Goal: Task Accomplishment & Management: Use online tool/utility

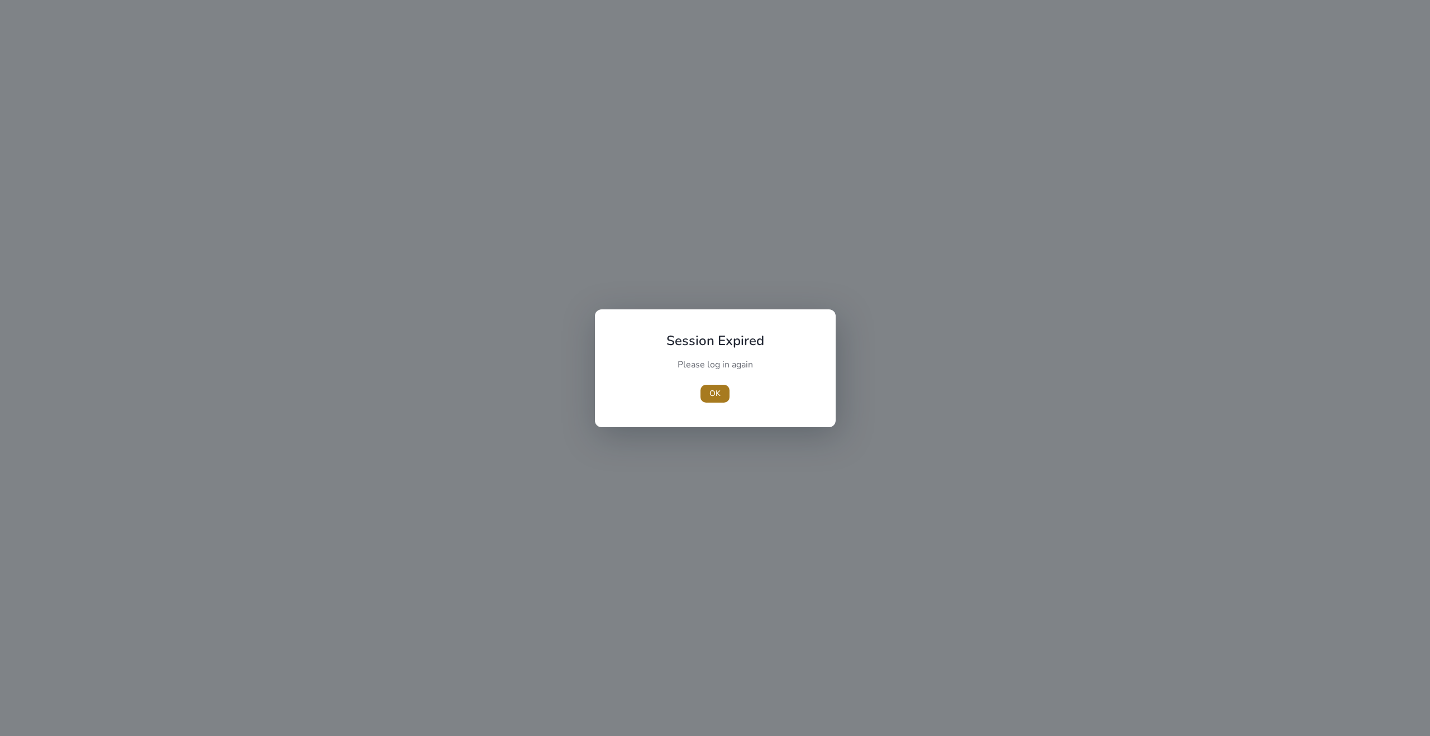
click at [711, 400] on span "button" at bounding box center [715, 393] width 29 height 27
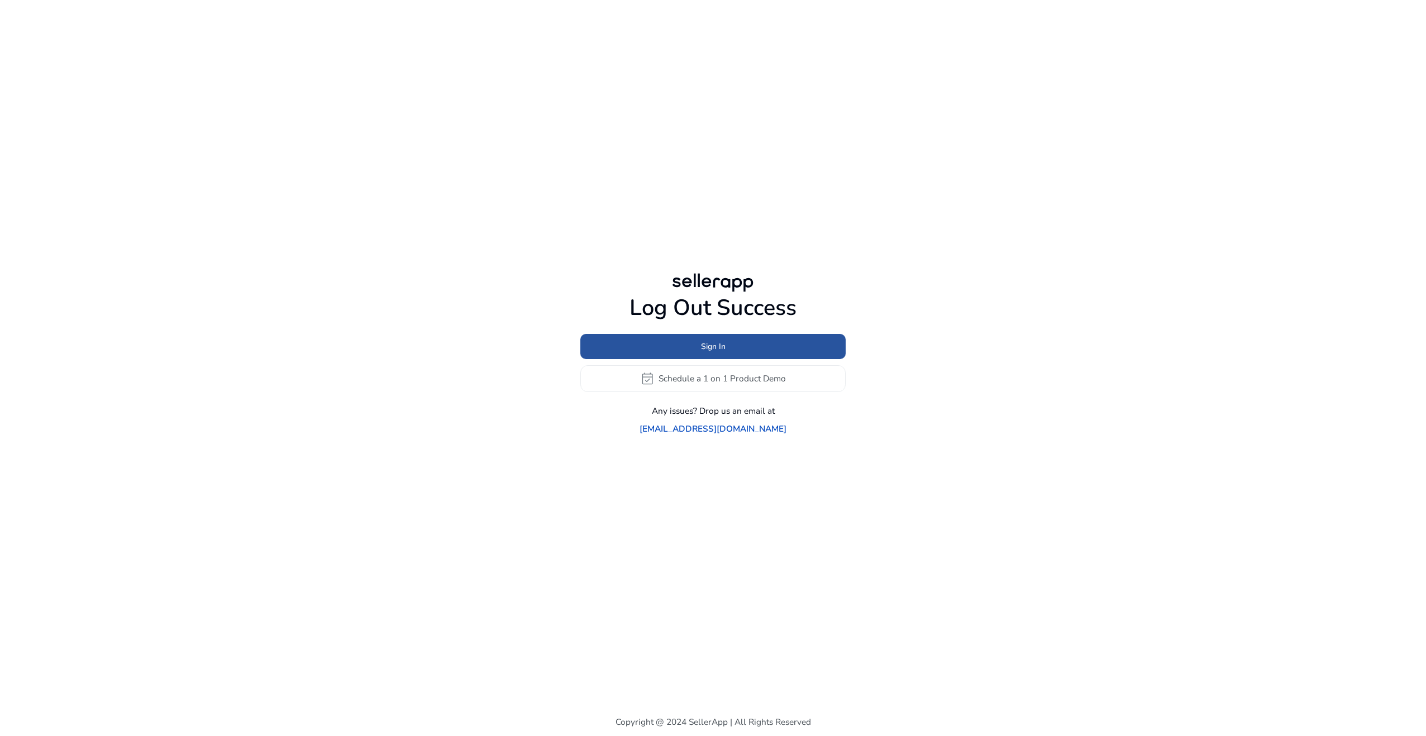
click at [711, 353] on span "Sign In" at bounding box center [713, 347] width 25 height 12
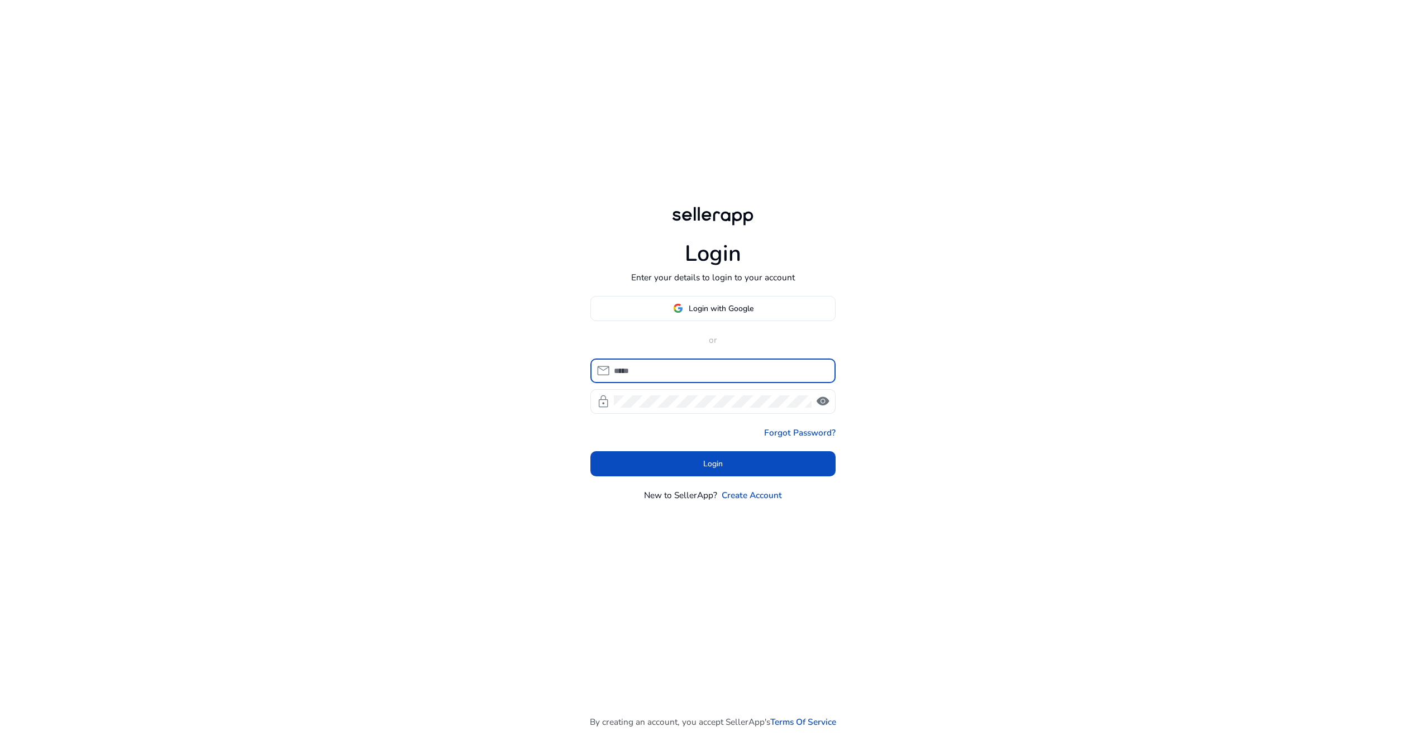
type input "**********"
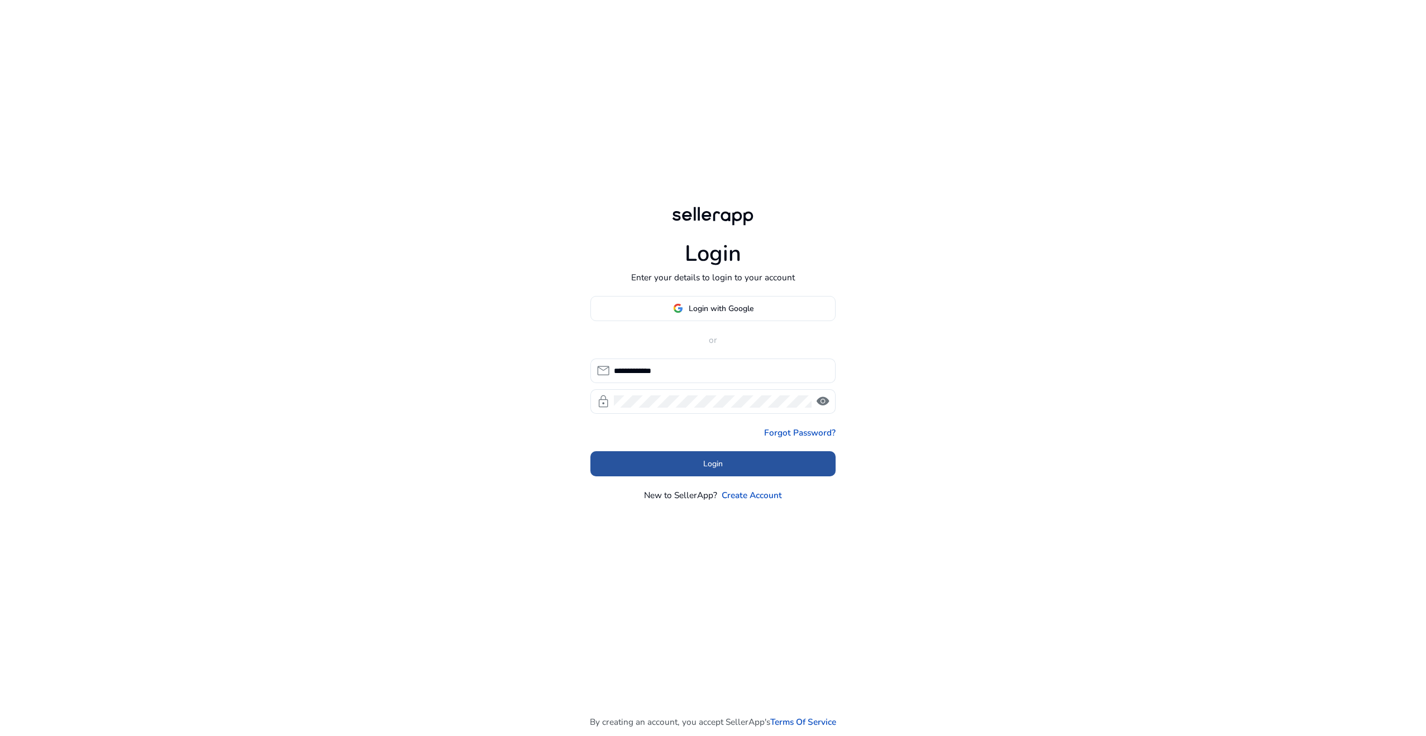
click at [675, 453] on span at bounding box center [714, 464] width 246 height 27
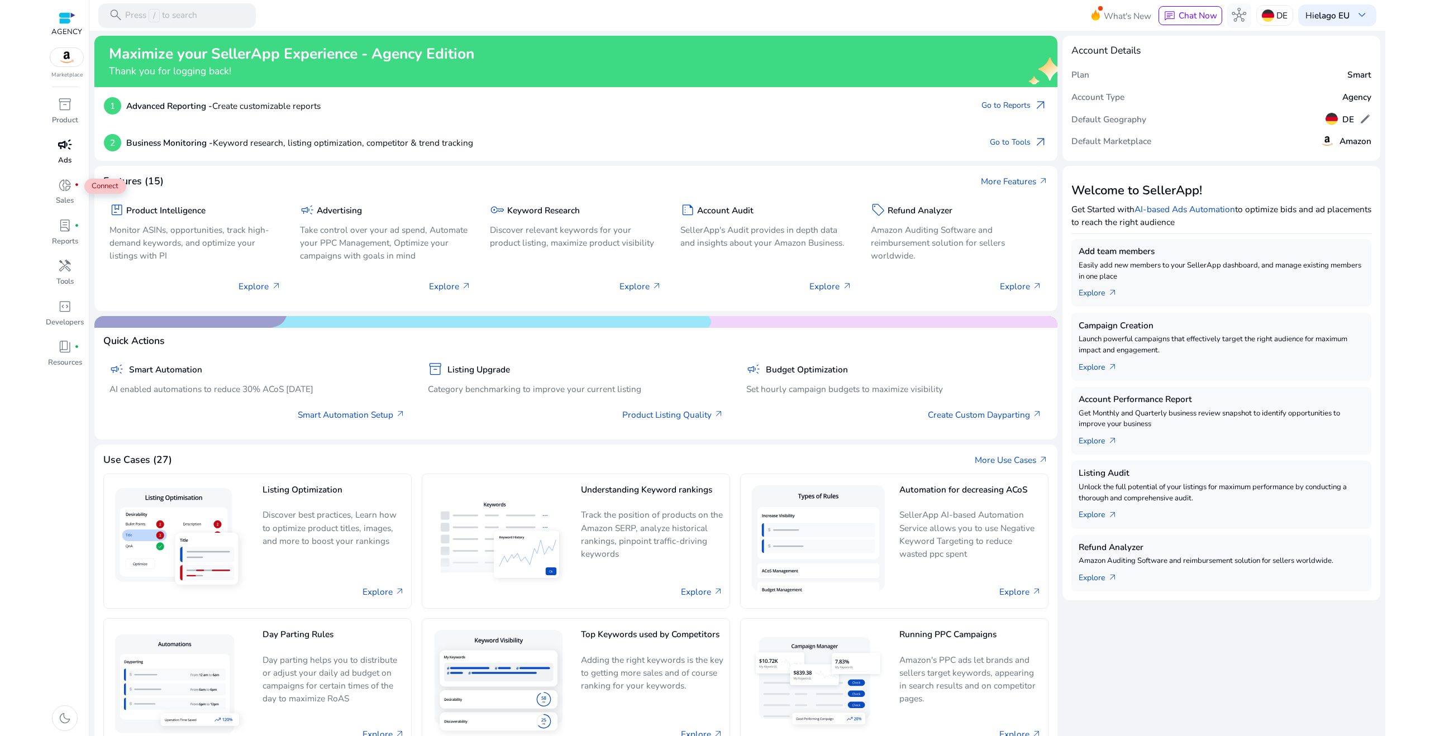
click at [66, 156] on p "Ads" at bounding box center [64, 160] width 13 height 11
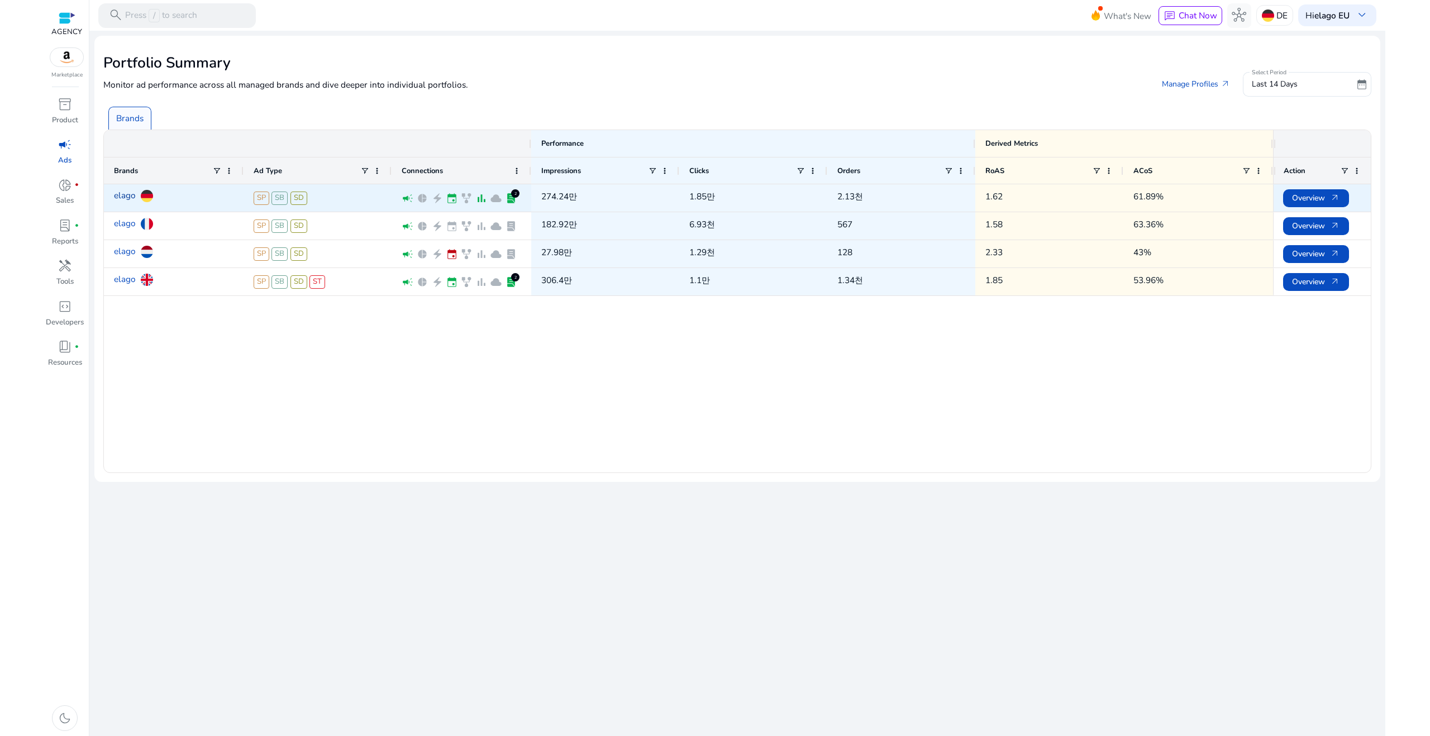
click at [123, 196] on link "elago" at bounding box center [125, 196] width 22 height 22
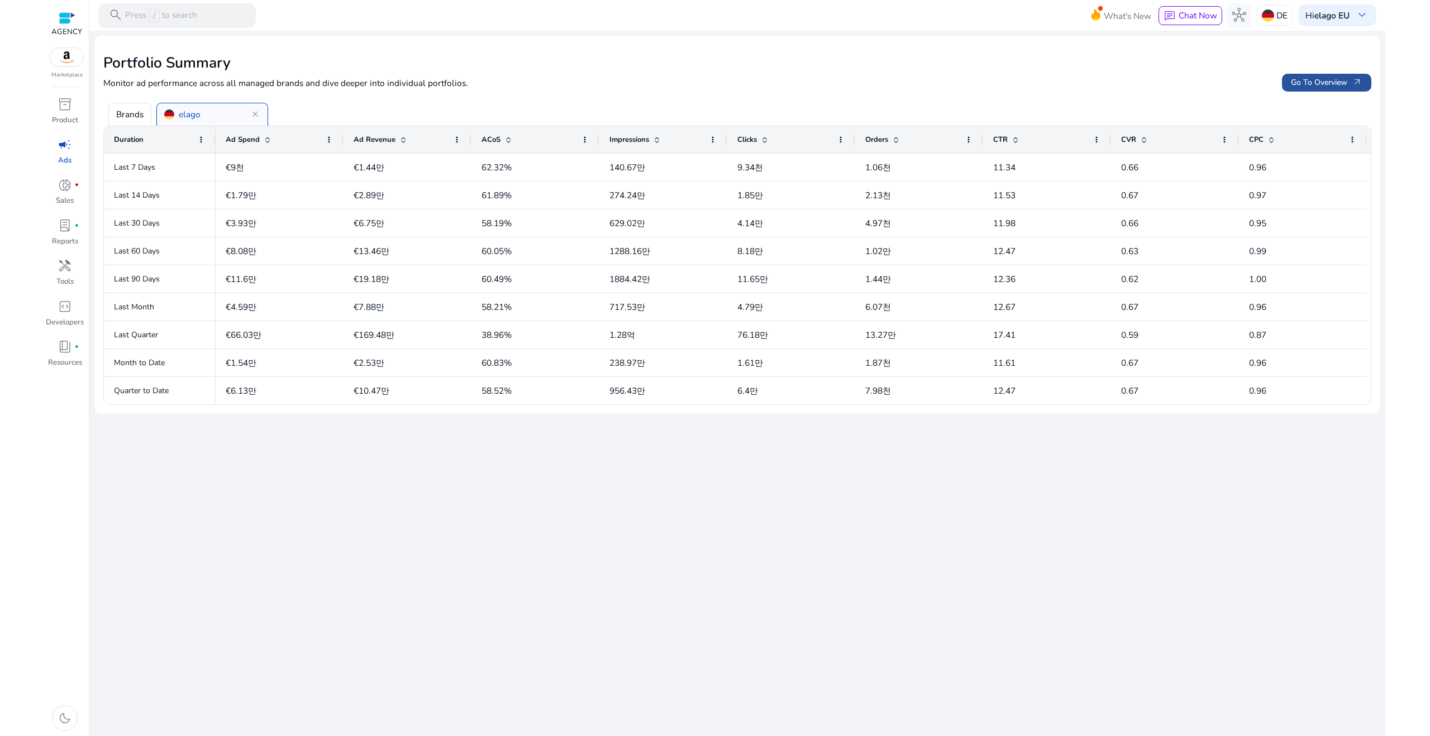
click at [1322, 81] on span "Go To Overview arrow_outward" at bounding box center [1327, 83] width 72 height 12
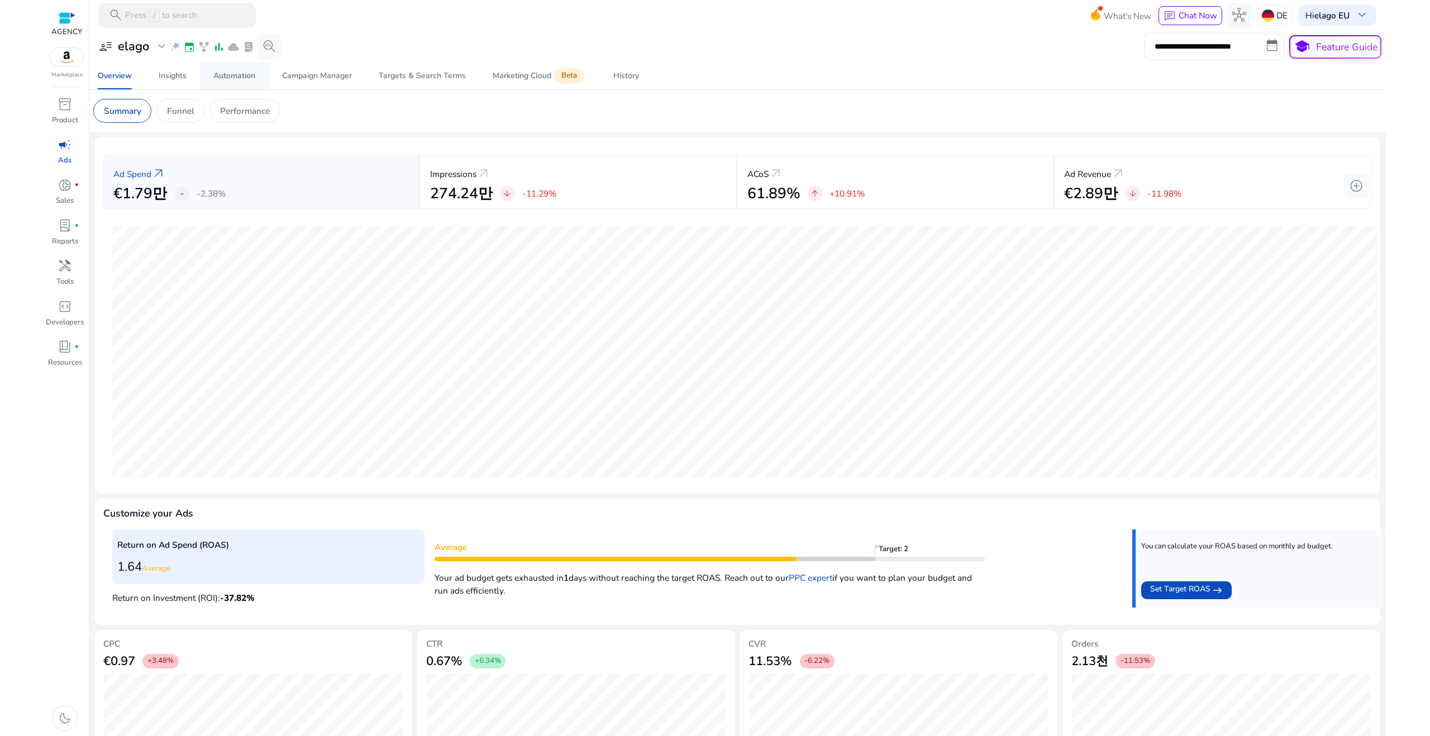
click at [246, 75] on div "Automation" at bounding box center [234, 76] width 42 height 8
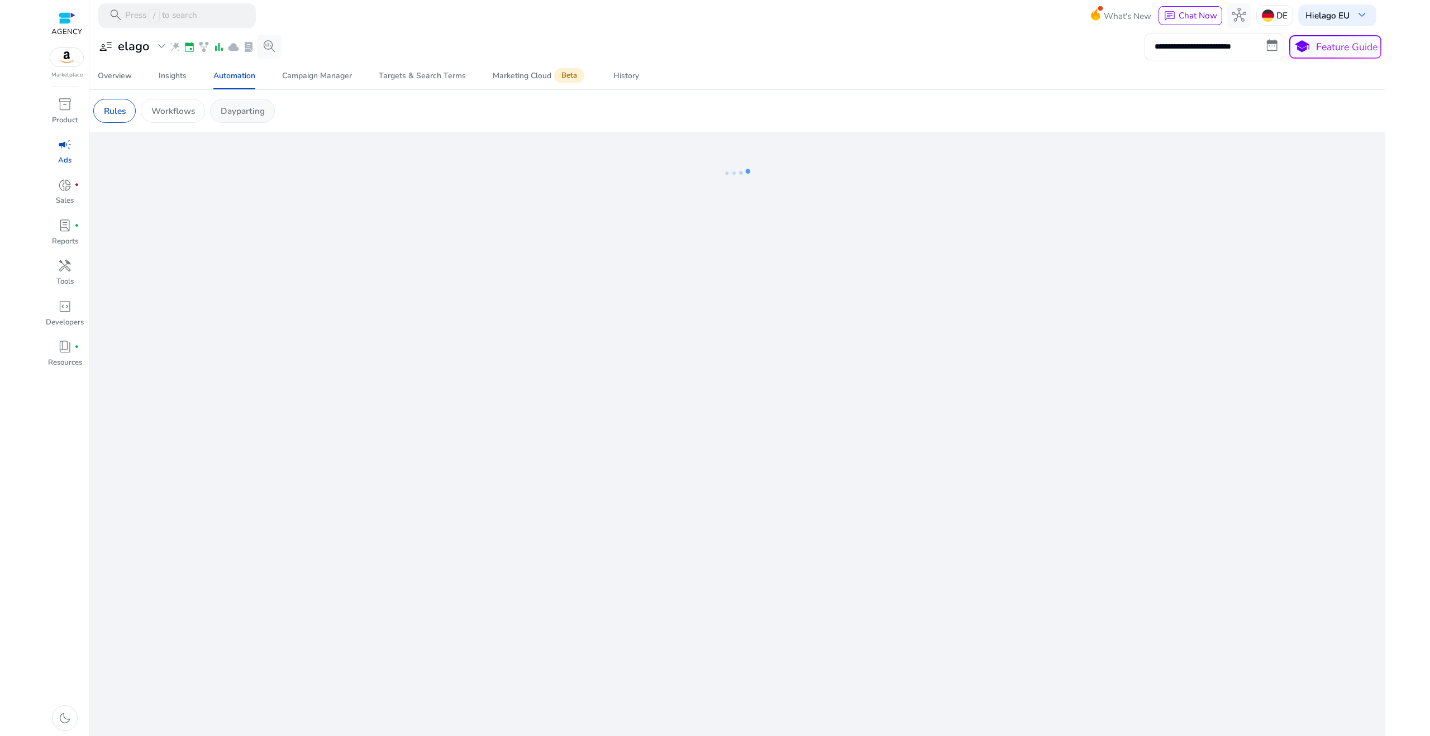
click at [254, 113] on p "Dayparting" at bounding box center [243, 110] width 44 height 13
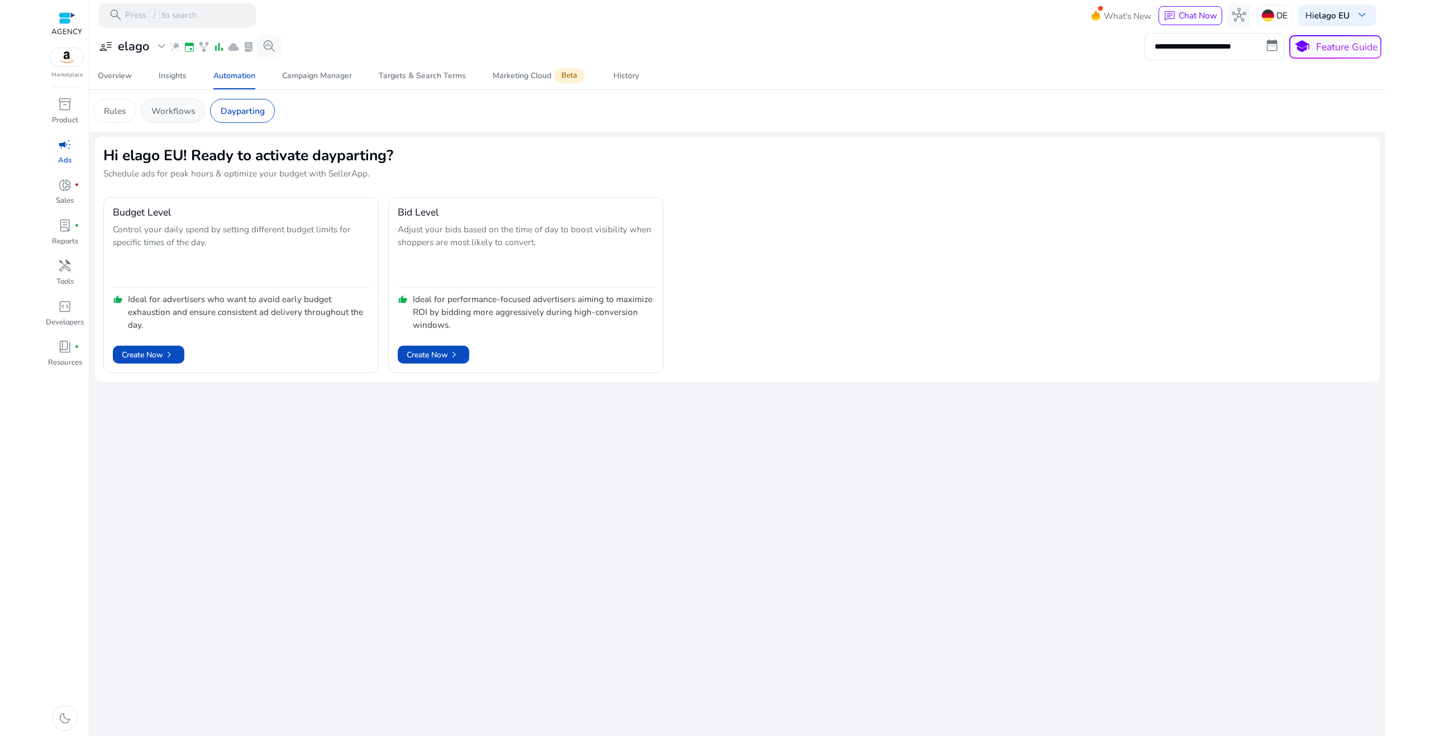
click at [169, 115] on p "Workflows" at bounding box center [173, 110] width 44 height 13
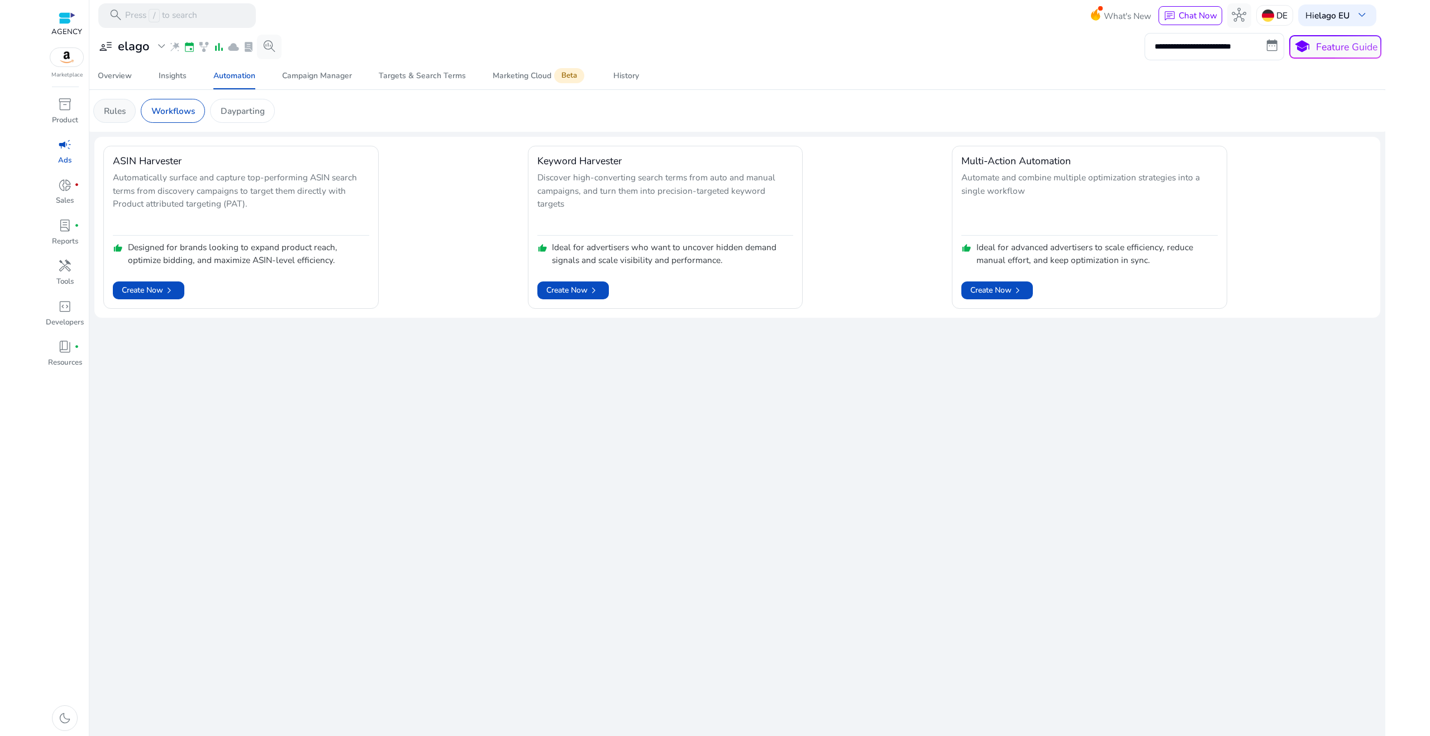
click at [126, 113] on p "Rules" at bounding box center [115, 110] width 22 height 13
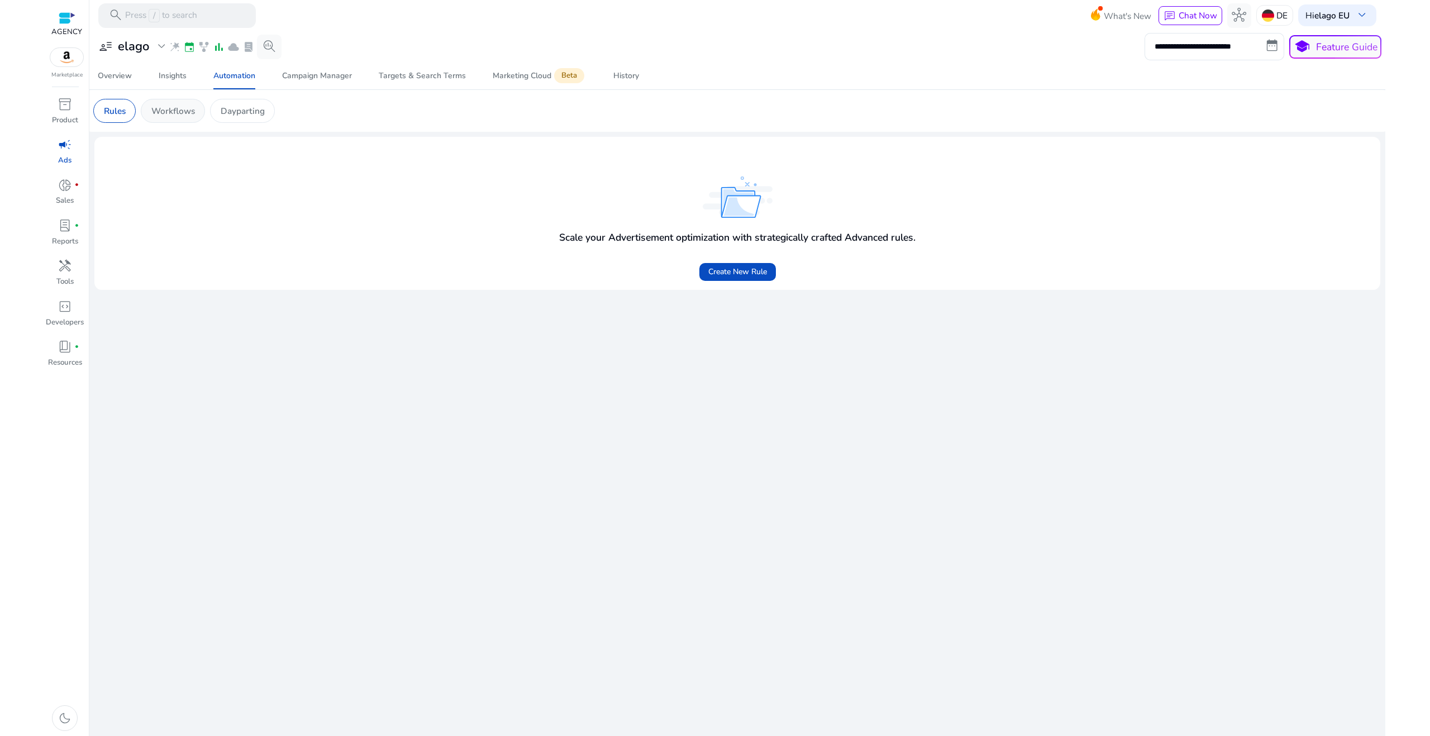
click at [180, 111] on p "Workflows" at bounding box center [173, 110] width 44 height 13
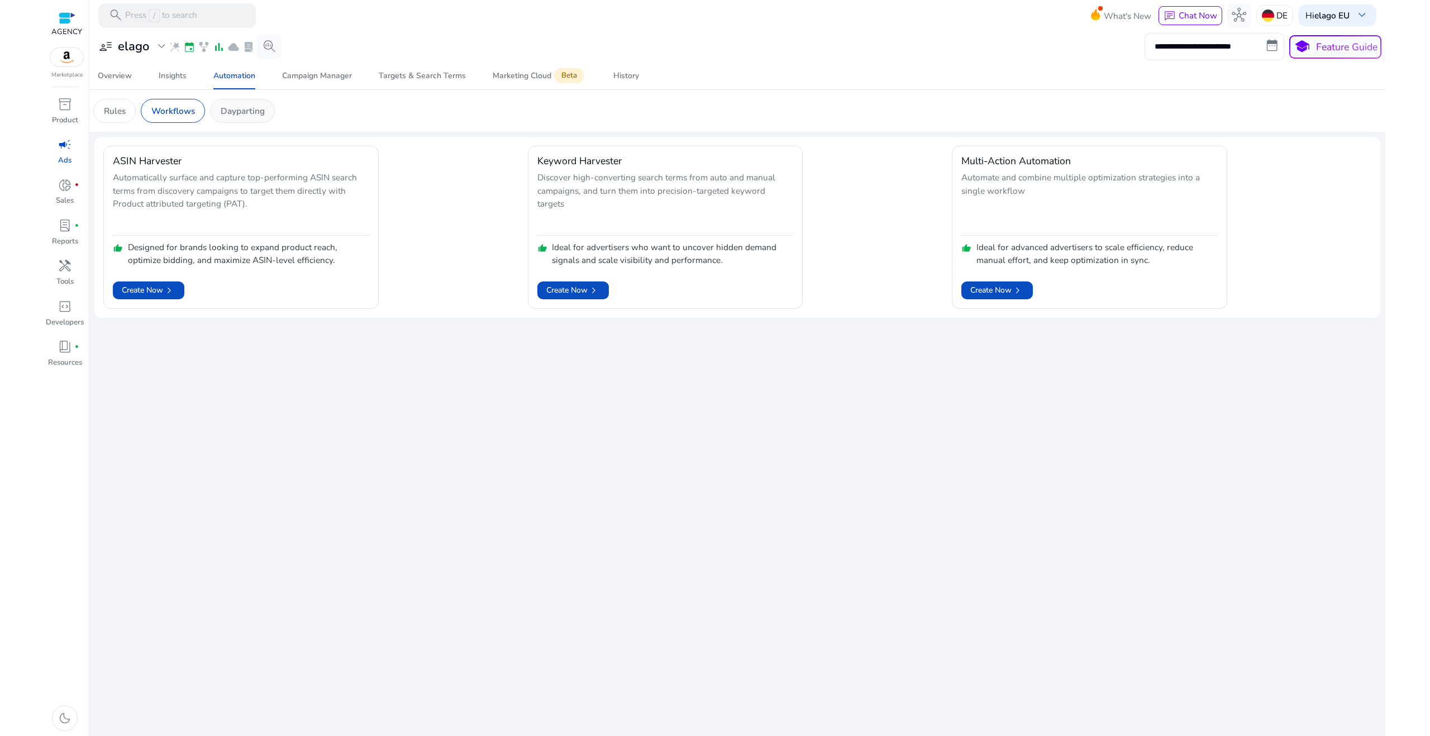
click at [236, 104] on p "Dayparting" at bounding box center [243, 110] width 44 height 13
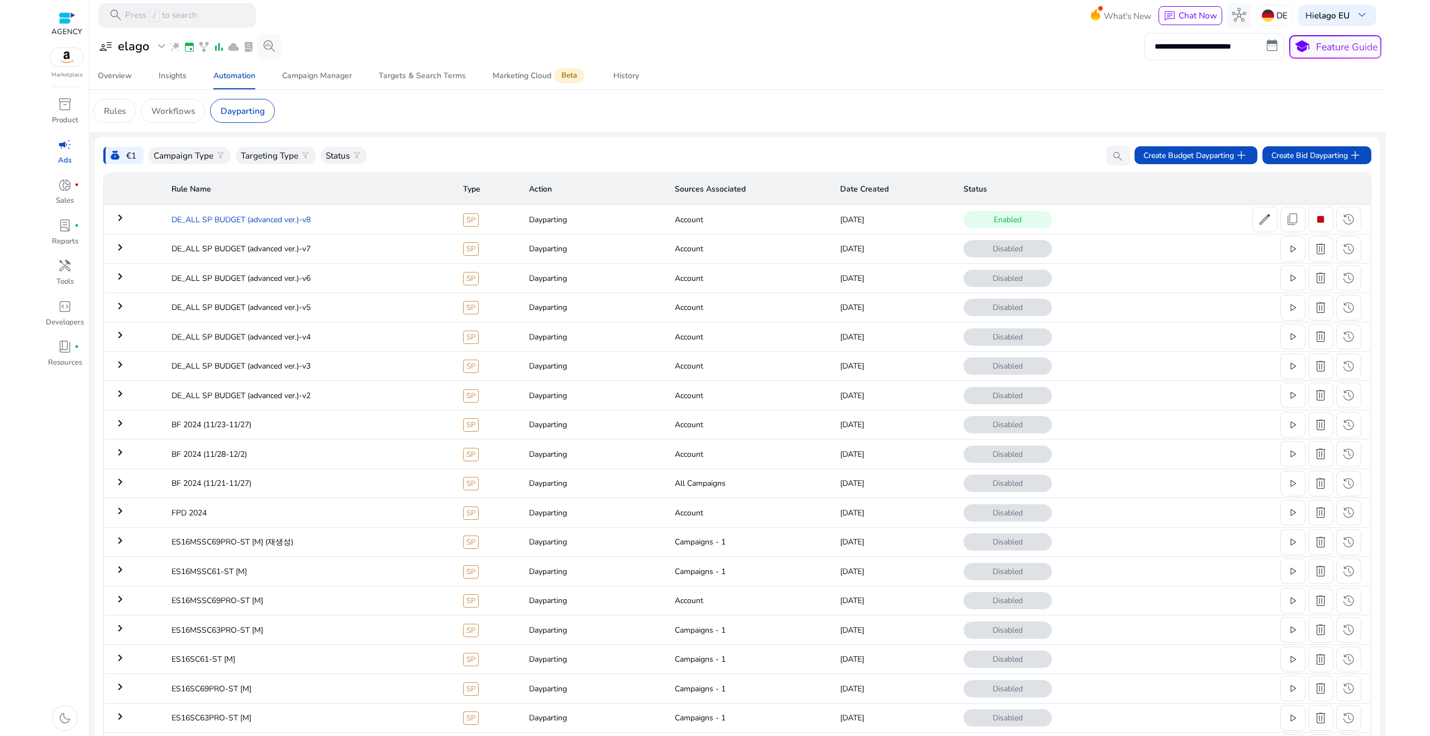
click at [168, 213] on td "DE_ALL SP BUDGET (advanced ver.)-v8" at bounding box center [309, 219] width 292 height 29
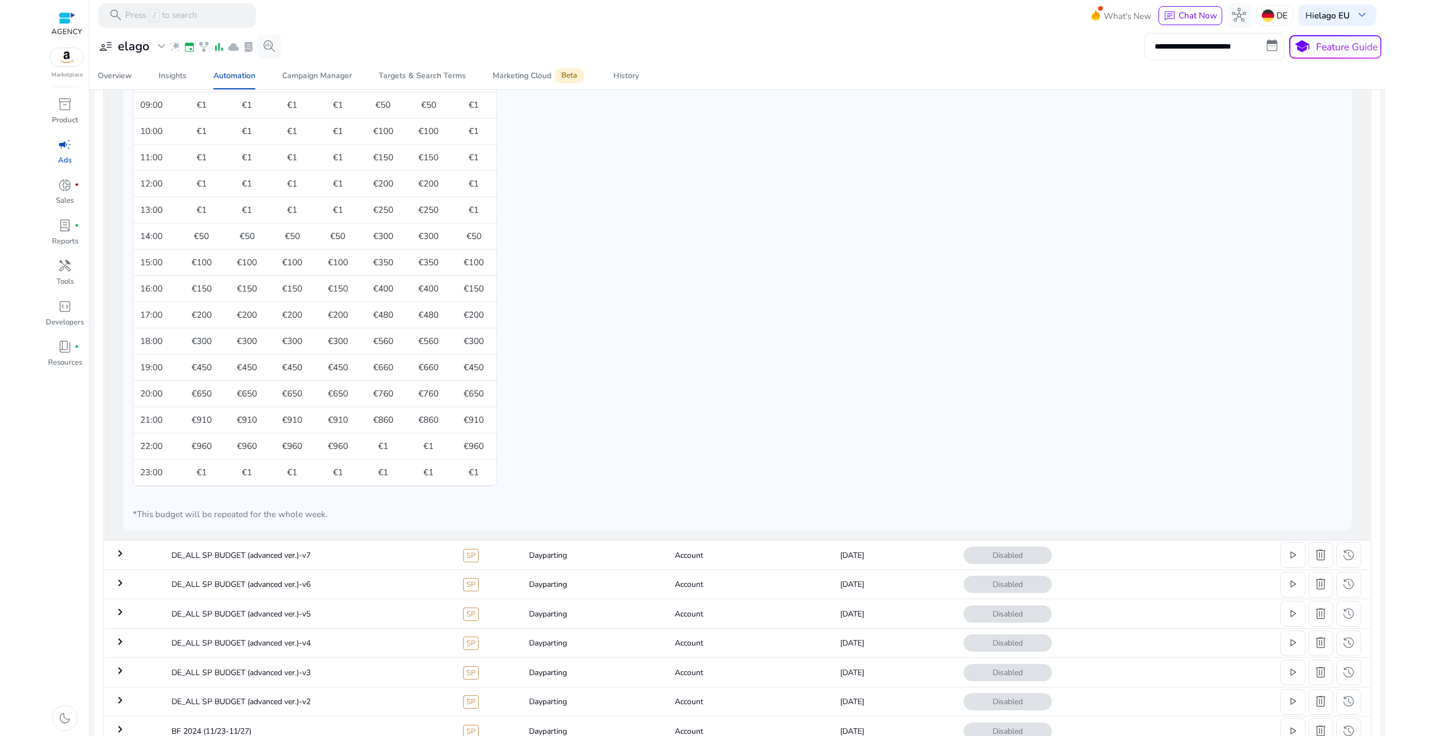
scroll to position [705, 0]
